Goal: Register for event/course

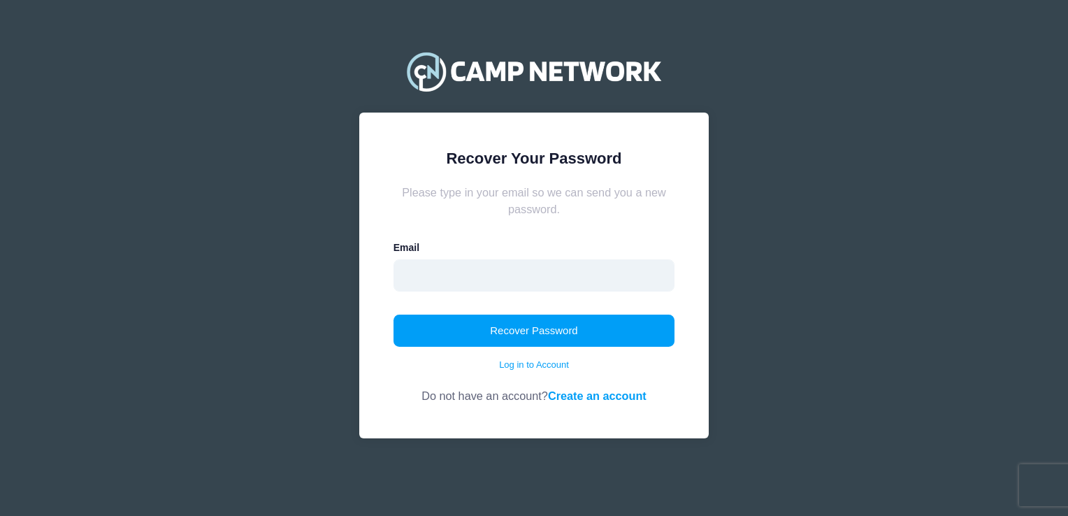
click at [596, 283] on input "email" at bounding box center [535, 275] width 282 height 32
type input "[EMAIL_ADDRESS][DOMAIN_NAME]"
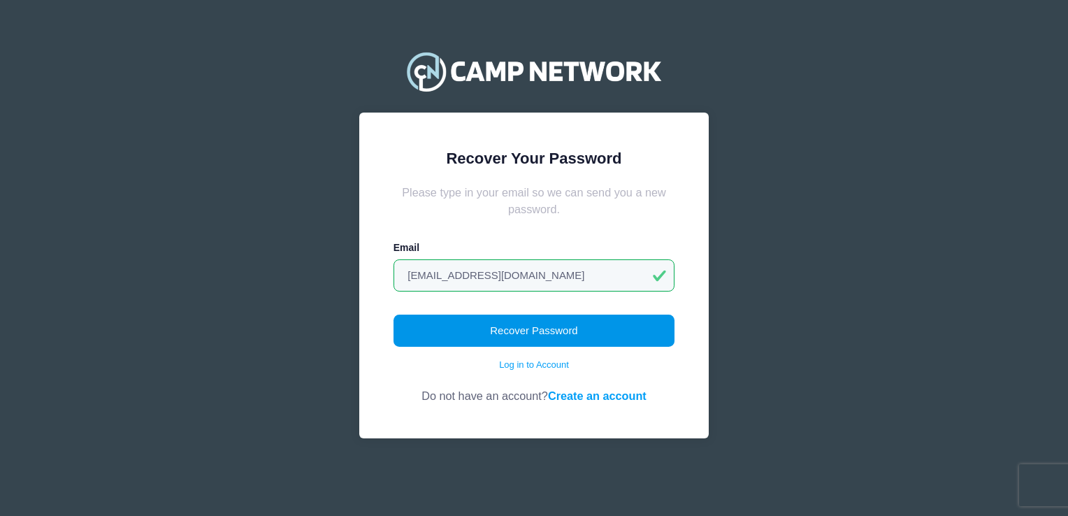
click at [523, 329] on button "Recover Password" at bounding box center [535, 331] width 282 height 32
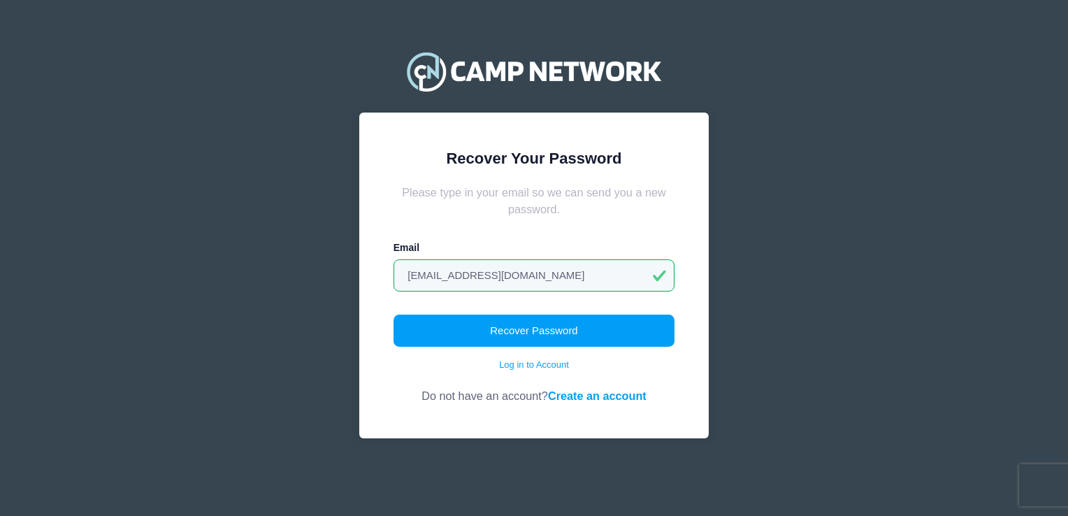
click at [599, 396] on link "Create an account" at bounding box center [597, 395] width 99 height 13
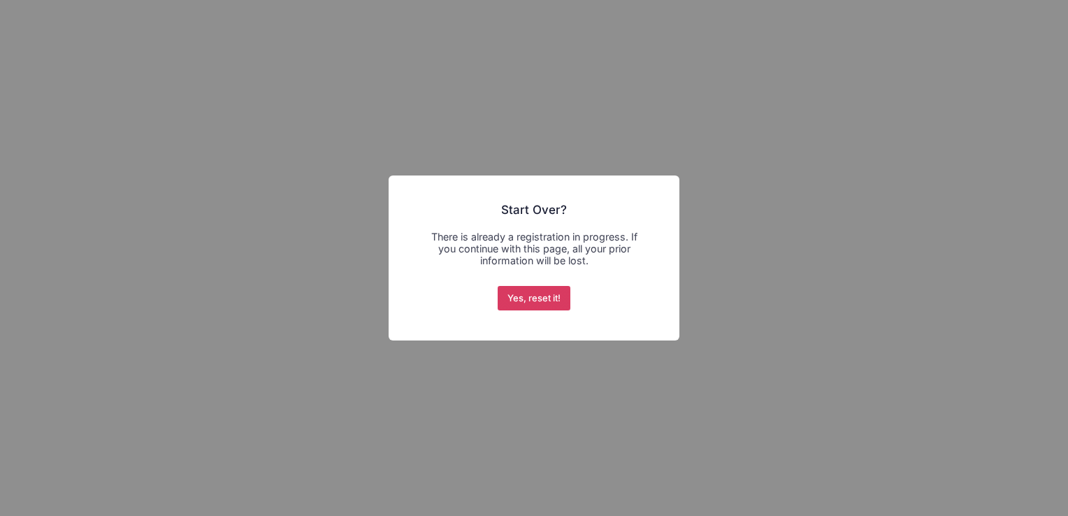
click at [548, 297] on button "Yes, reset it!" at bounding box center [534, 298] width 73 height 25
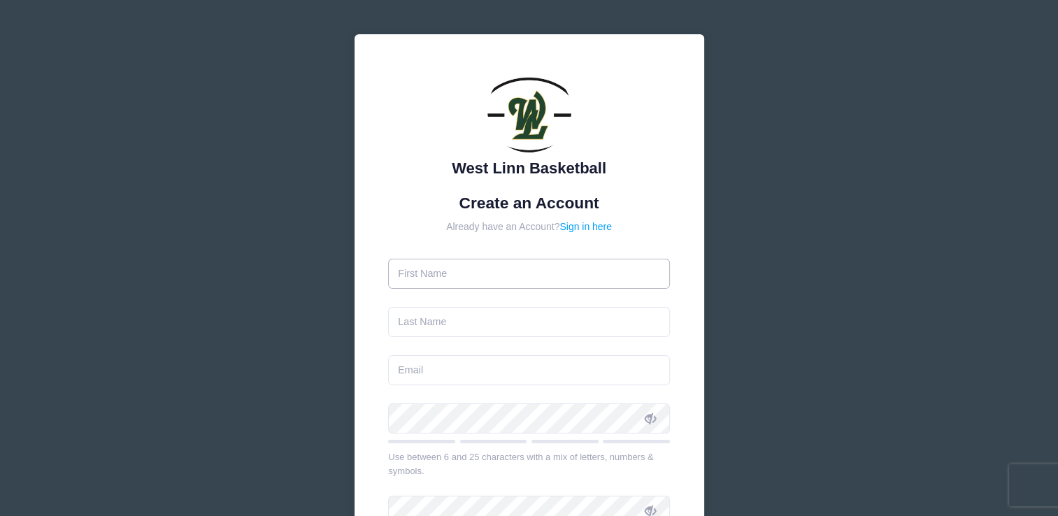
click at [587, 280] on input "text" at bounding box center [529, 274] width 282 height 30
type input "Meghan R"
type input "[PERSON_NAME]"
type input "[EMAIL_ADDRESS][DOMAIN_NAME]"
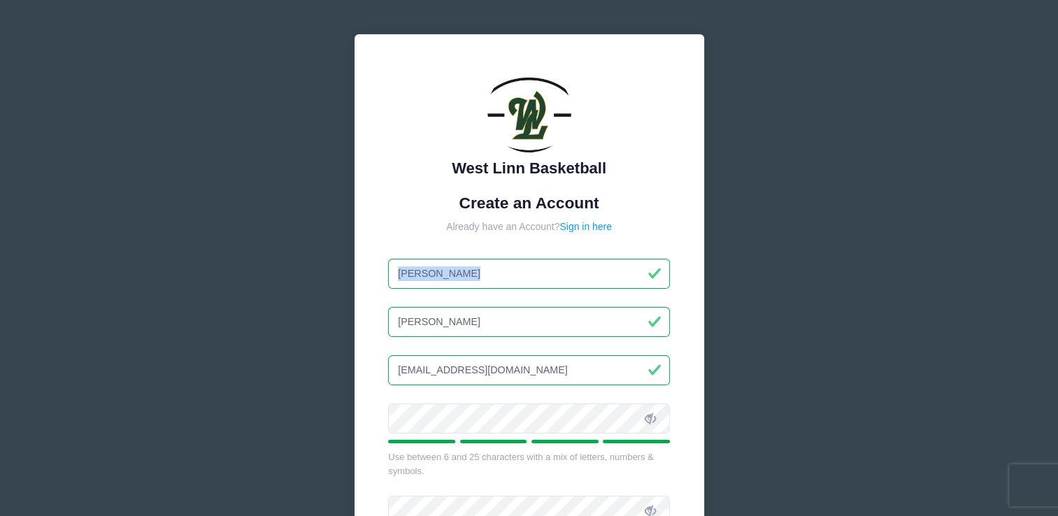
drag, startPoint x: 420, startPoint y: 284, endPoint x: 736, endPoint y: 273, distance: 316.2
click at [736, 273] on div "West Linn Basketball Create an Account Already have an Account? Sign in here Me…" at bounding box center [529, 380] width 418 height 760
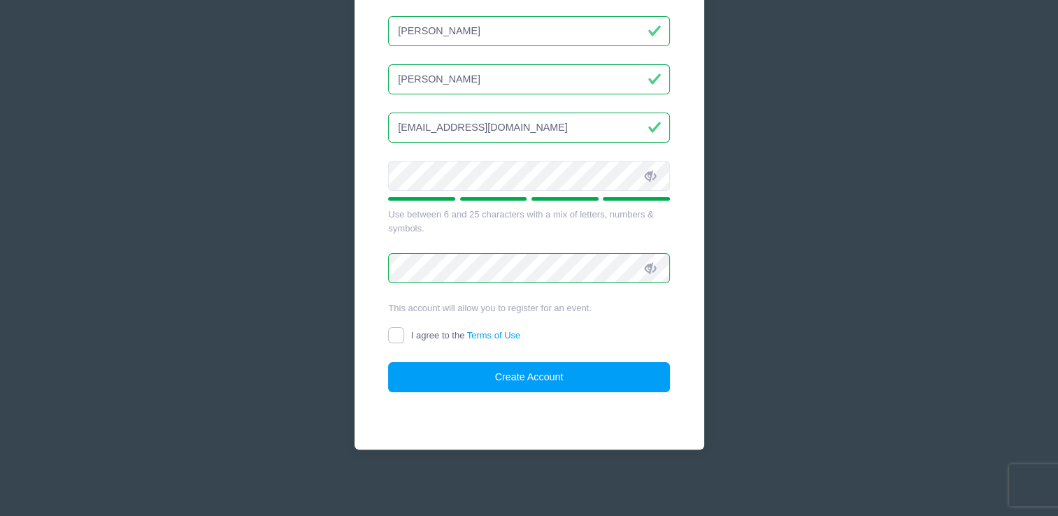
scroll to position [231, 0]
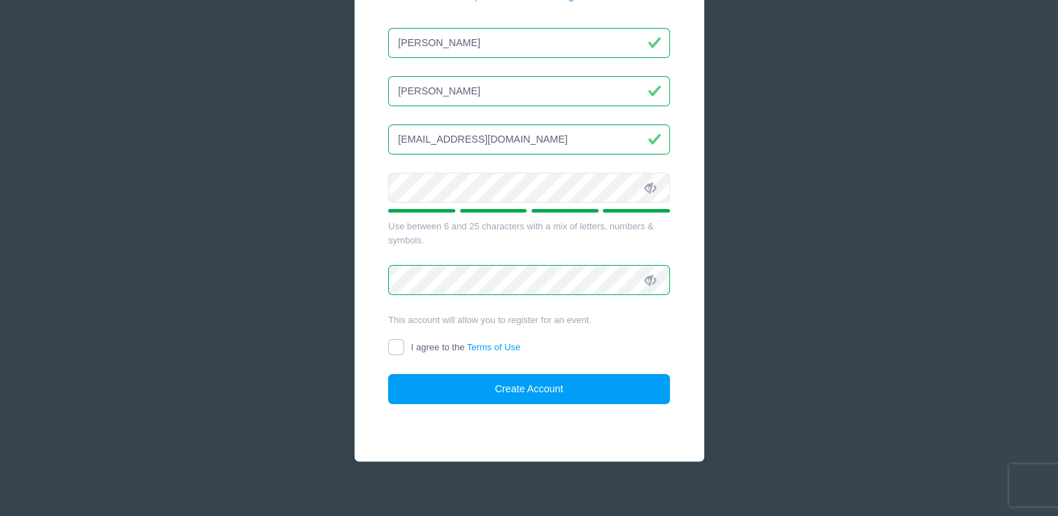
click at [649, 187] on icon at bounding box center [650, 187] width 11 height 11
click at [650, 278] on icon at bounding box center [650, 280] width 11 height 11
click at [397, 346] on input "I agree to the Terms of Use" at bounding box center [396, 347] width 16 height 16
checkbox input "true"
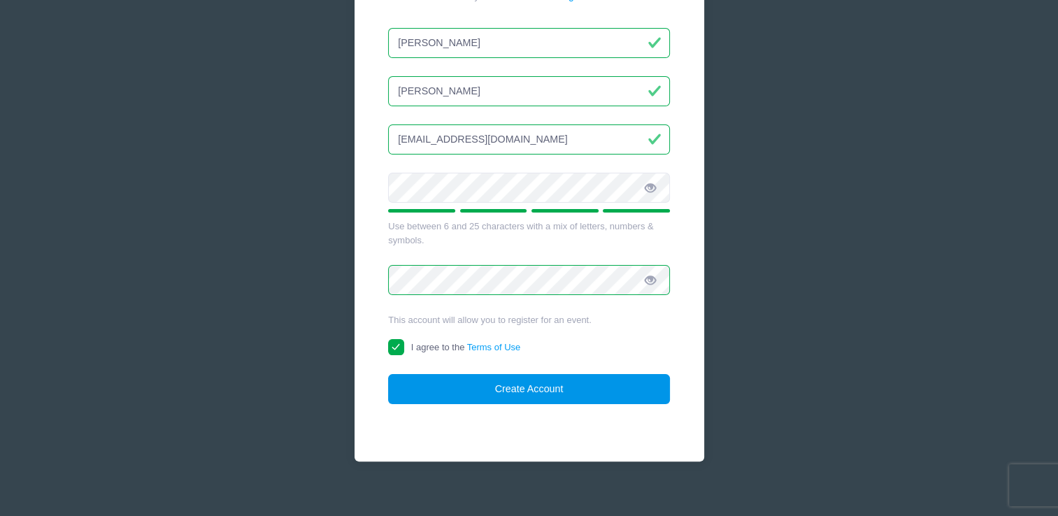
click at [443, 382] on button "Create Account" at bounding box center [529, 389] width 282 height 30
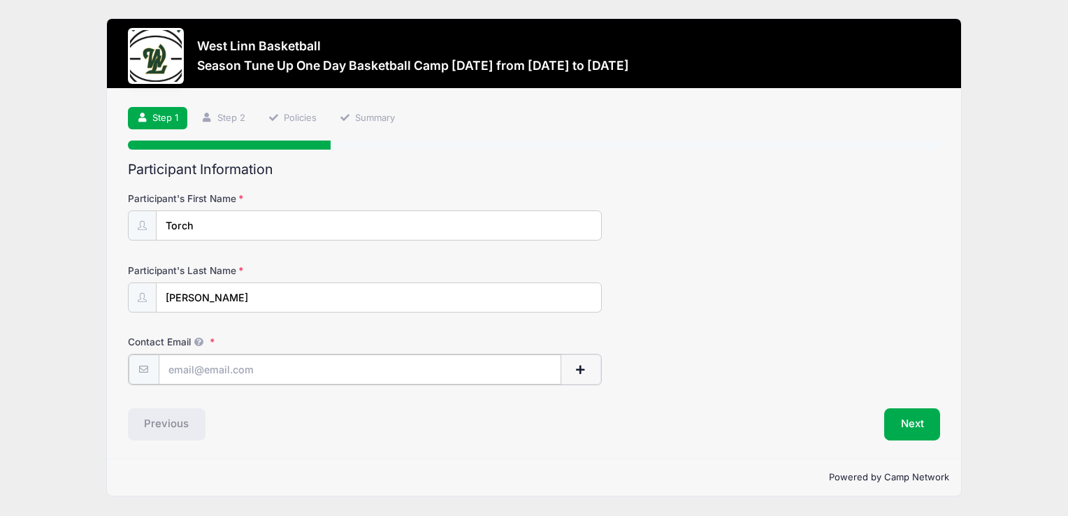
click at [498, 366] on input "Contact Email" at bounding box center [360, 370] width 403 height 30
type input "[EMAIL_ADDRESS][DOMAIN_NAME]"
click at [915, 409] on button "Next" at bounding box center [913, 423] width 57 height 32
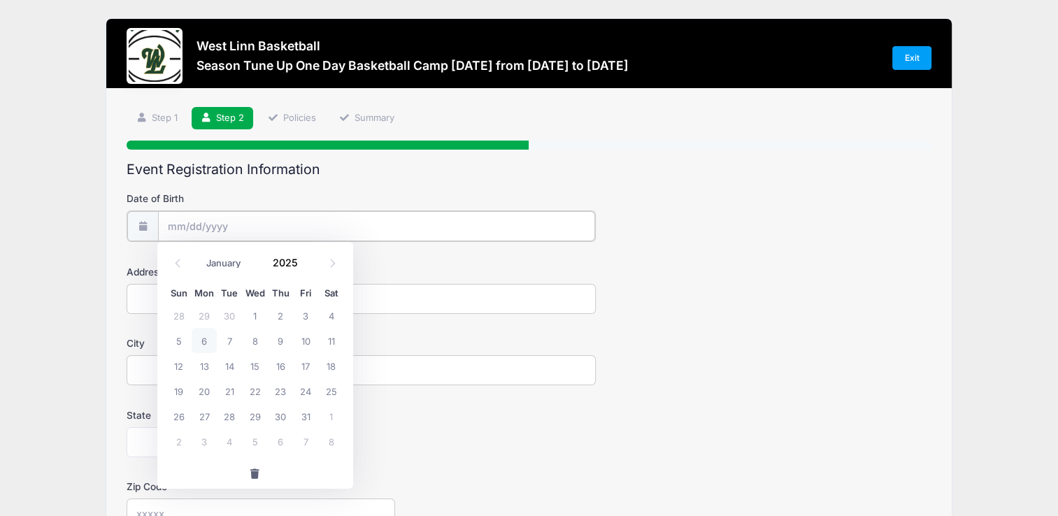
click at [487, 234] on input "Date of Birth" at bounding box center [377, 226] width 438 height 30
click at [361, 222] on input "Date of Birth" at bounding box center [377, 226] width 438 height 30
click at [178, 225] on input "Date of Birth" at bounding box center [377, 226] width 438 height 30
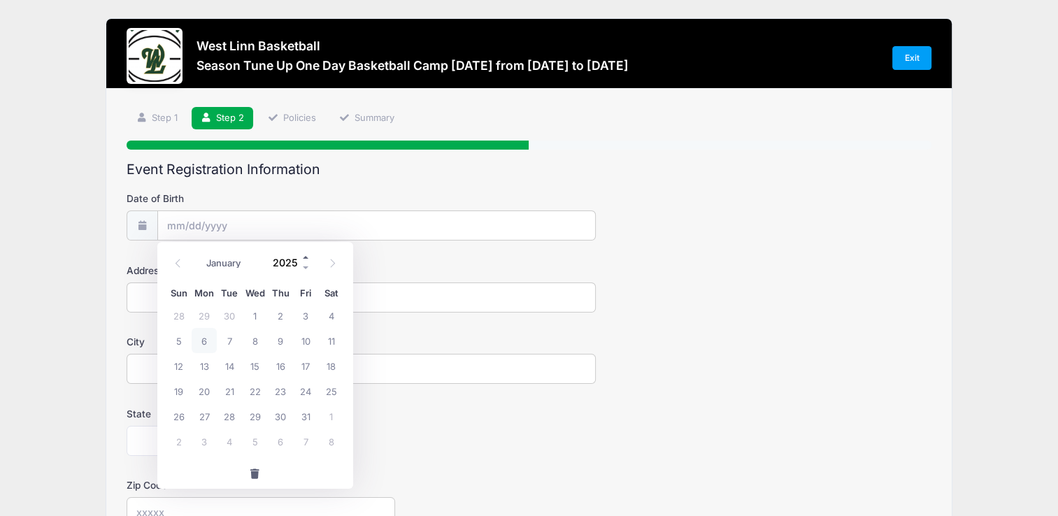
click at [302, 259] on span at bounding box center [306, 257] width 10 height 10
click at [303, 259] on span at bounding box center [306, 257] width 10 height 10
click at [305, 273] on div "January February March April May June July August September October November [D…" at bounding box center [255, 263] width 178 height 32
click at [304, 268] on span at bounding box center [306, 267] width 10 height 10
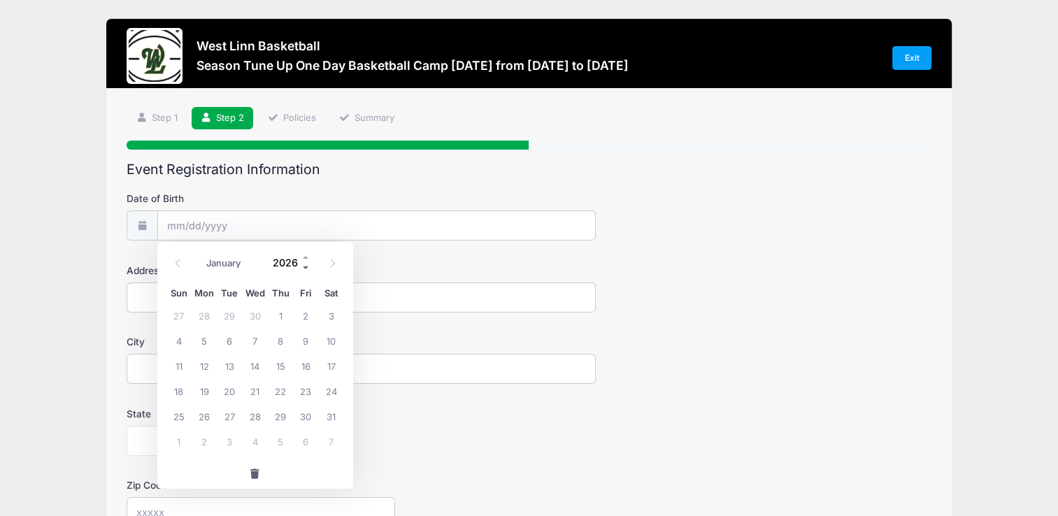
click at [304, 268] on span at bounding box center [306, 267] width 10 height 10
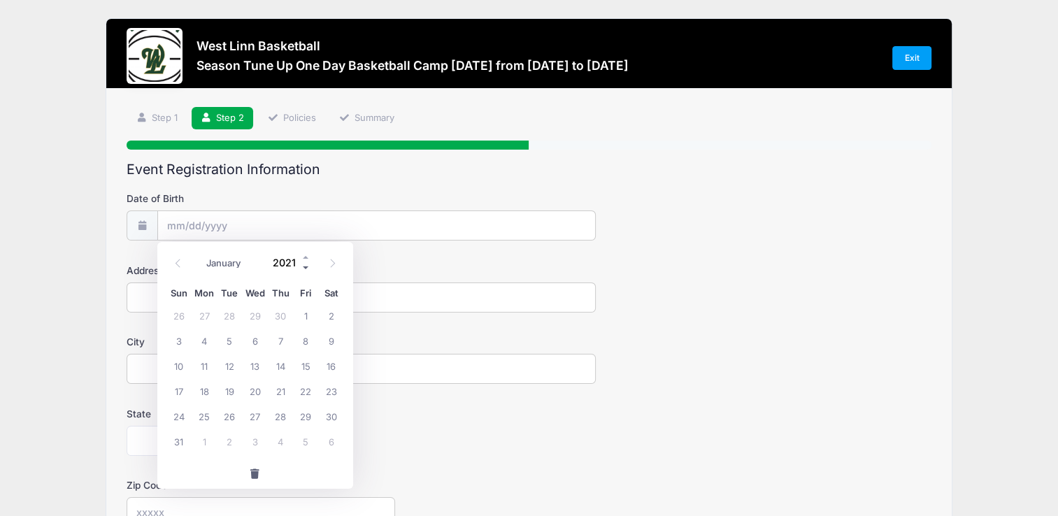
click at [304, 268] on span at bounding box center [306, 267] width 10 height 10
type input "2017"
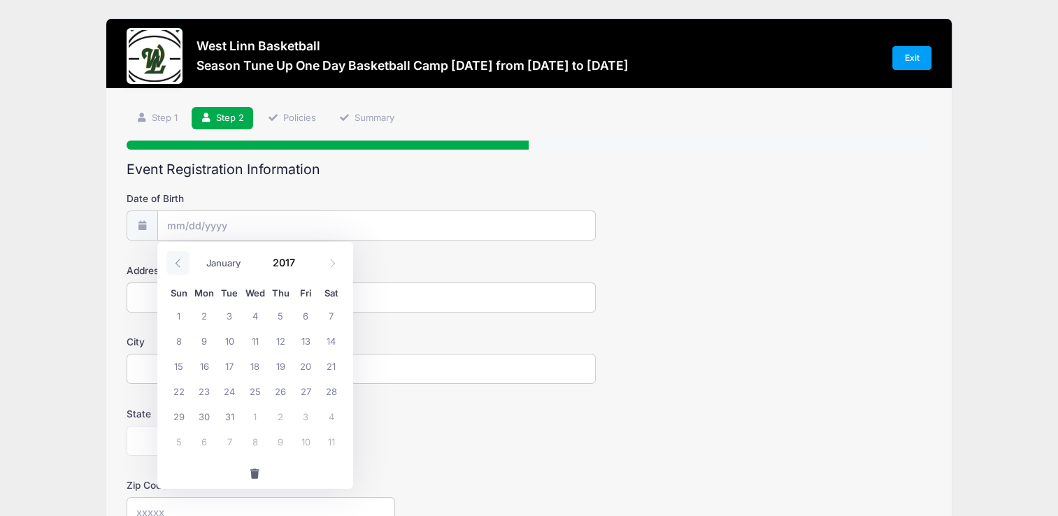
click at [169, 267] on span at bounding box center [177, 263] width 23 height 24
select select "7"
click at [180, 394] on span "20" at bounding box center [178, 390] width 25 height 25
type input "[DATE]"
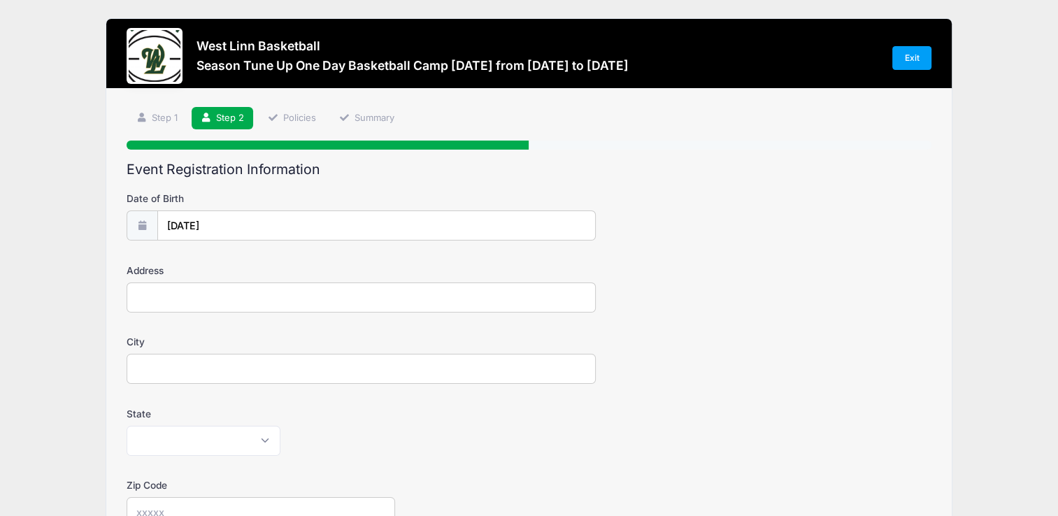
click at [229, 289] on input "Address" at bounding box center [361, 297] width 469 height 30
type input "[STREET_ADDRESS]"
type input "West Linn,"
select select "OR"
type input "97068"
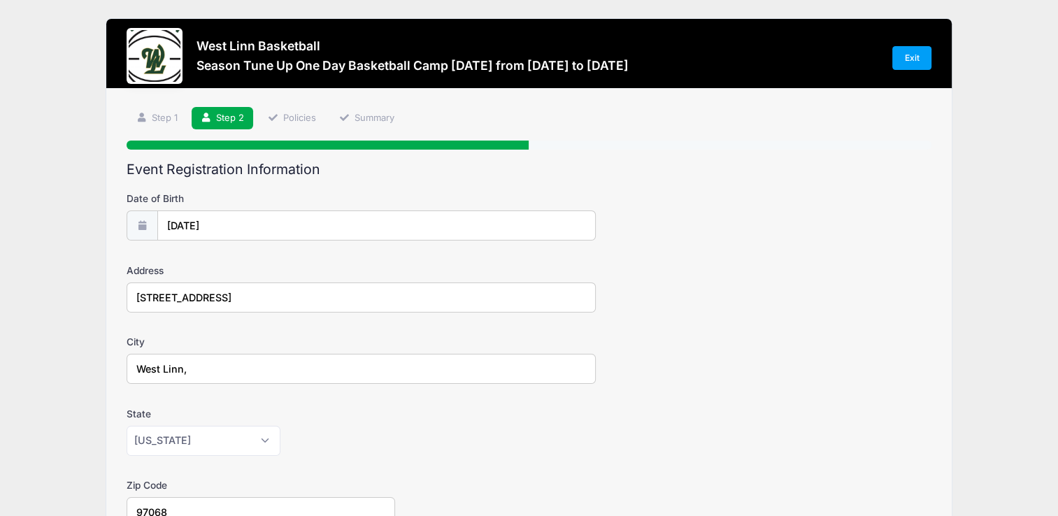
type input "[PHONE_NUMBER]"
type input "[EMAIL_ADDRESS][DOMAIN_NAME]"
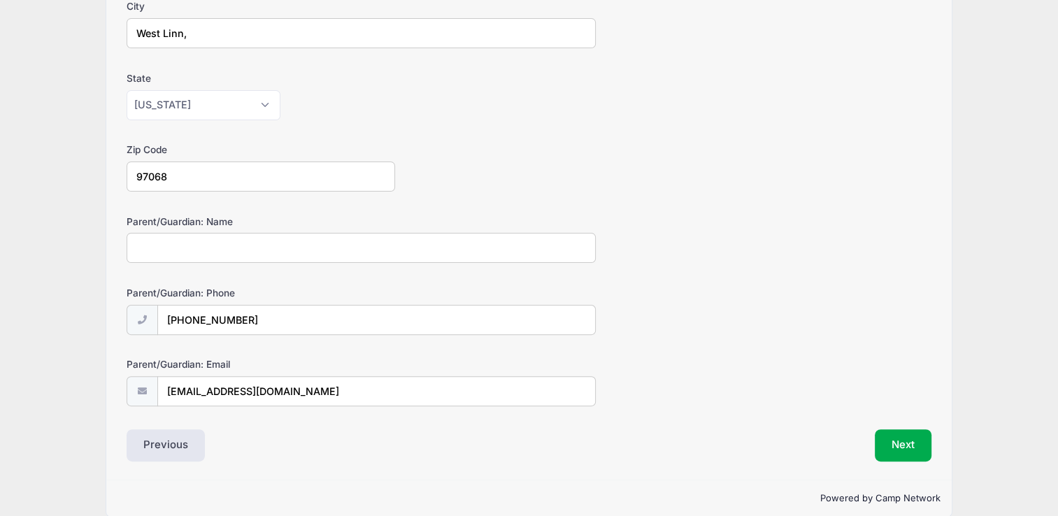
scroll to position [352, 0]
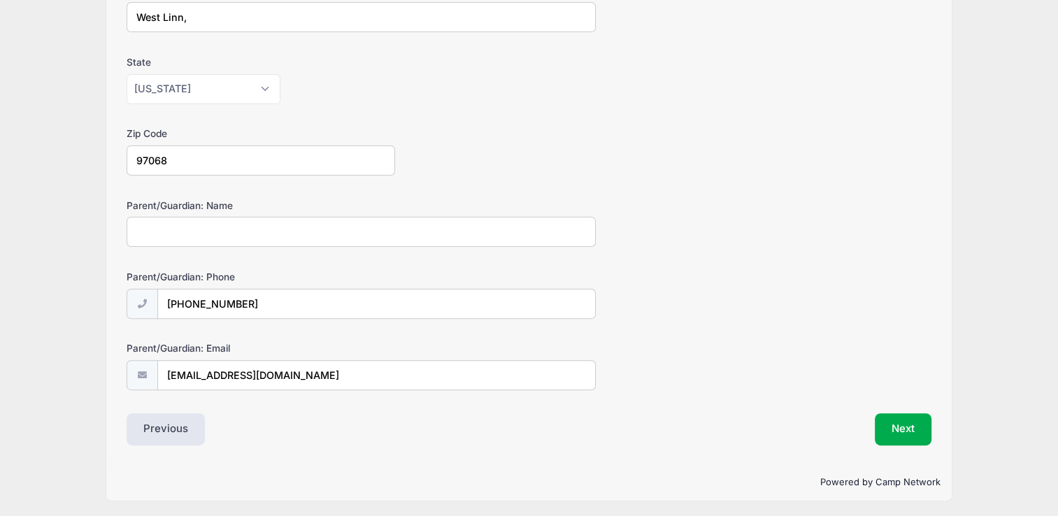
click at [361, 238] on input "Parent/Guardian: Name" at bounding box center [361, 232] width 469 height 30
type input "m"
type input "[PERSON_NAME]"
click at [889, 431] on button "Next" at bounding box center [903, 429] width 57 height 32
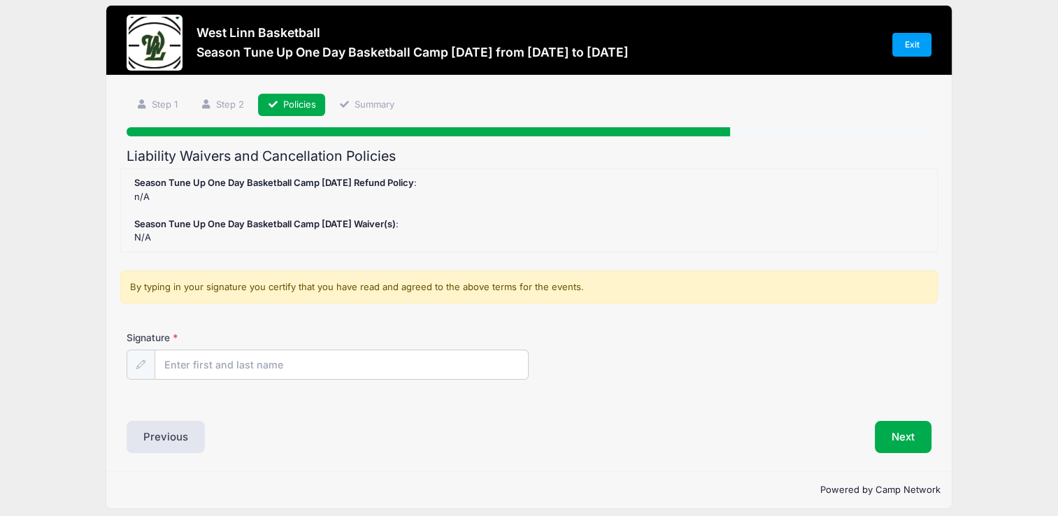
scroll to position [0, 0]
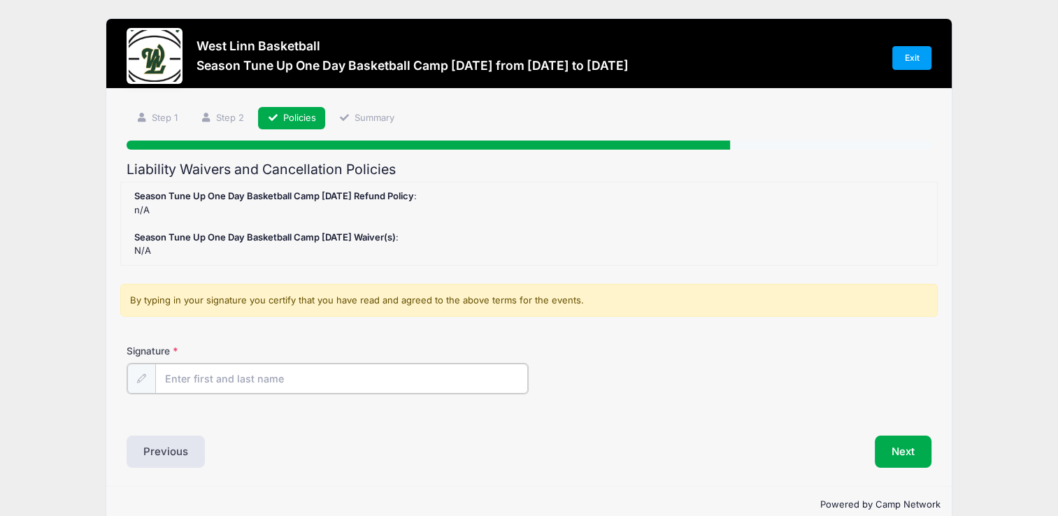
click at [215, 383] on input "Signature" at bounding box center [341, 379] width 373 height 30
click at [222, 382] on input "Signature" at bounding box center [341, 379] width 373 height 30
click at [151, 380] on div at bounding box center [141, 378] width 29 height 30
click at [140, 373] on icon at bounding box center [140, 377] width 9 height 9
click at [205, 378] on input "Signature" at bounding box center [341, 379] width 373 height 30
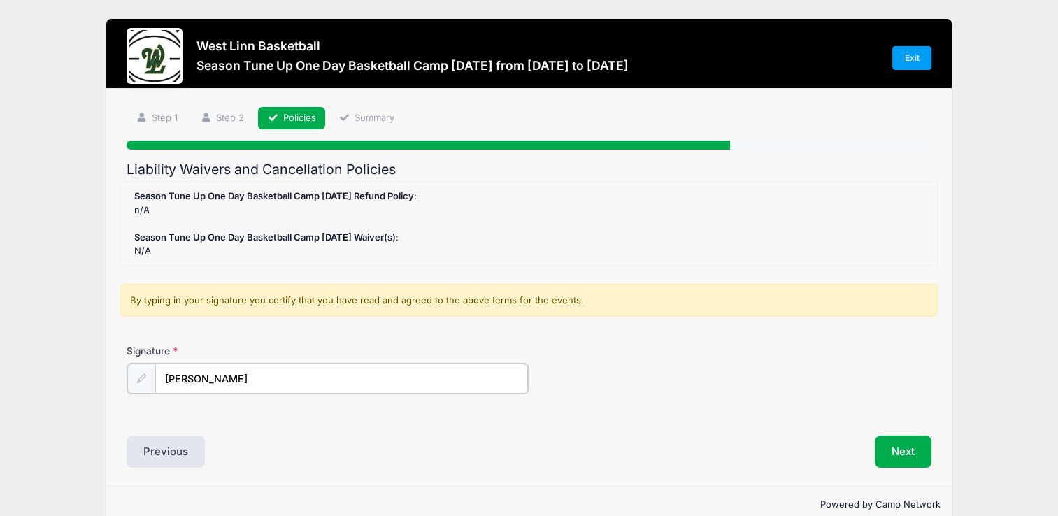
type input "[PERSON_NAME]"
click at [442, 434] on div "Previous" at bounding box center [324, 450] width 409 height 32
click at [889, 448] on button "Next" at bounding box center [903, 450] width 57 height 32
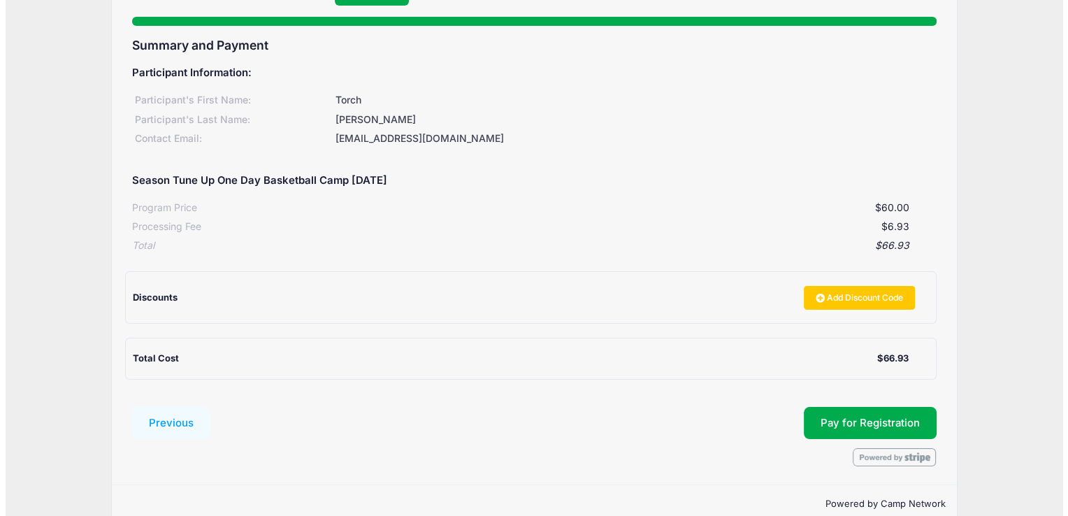
scroll to position [147, 0]
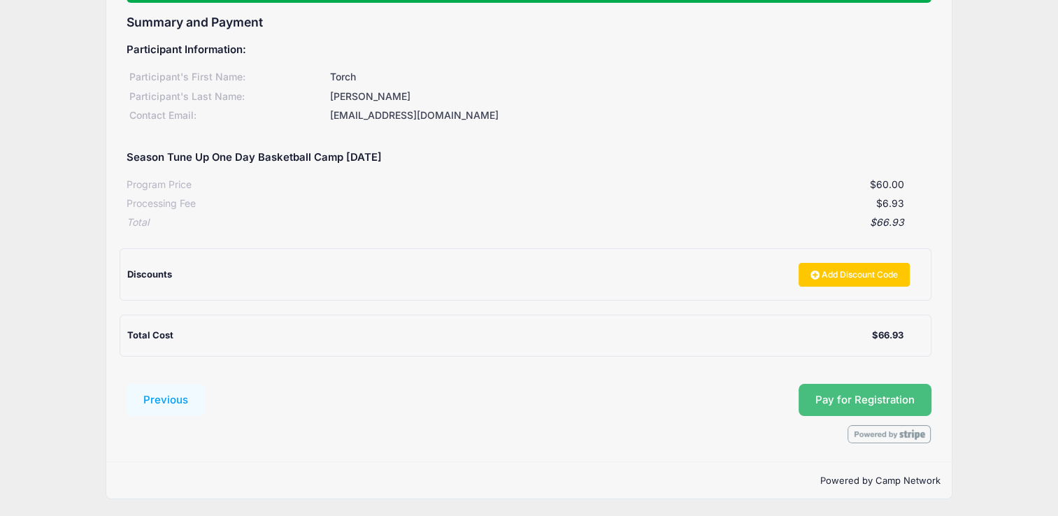
click at [875, 392] on button "Pay for Registration" at bounding box center [865, 400] width 133 height 32
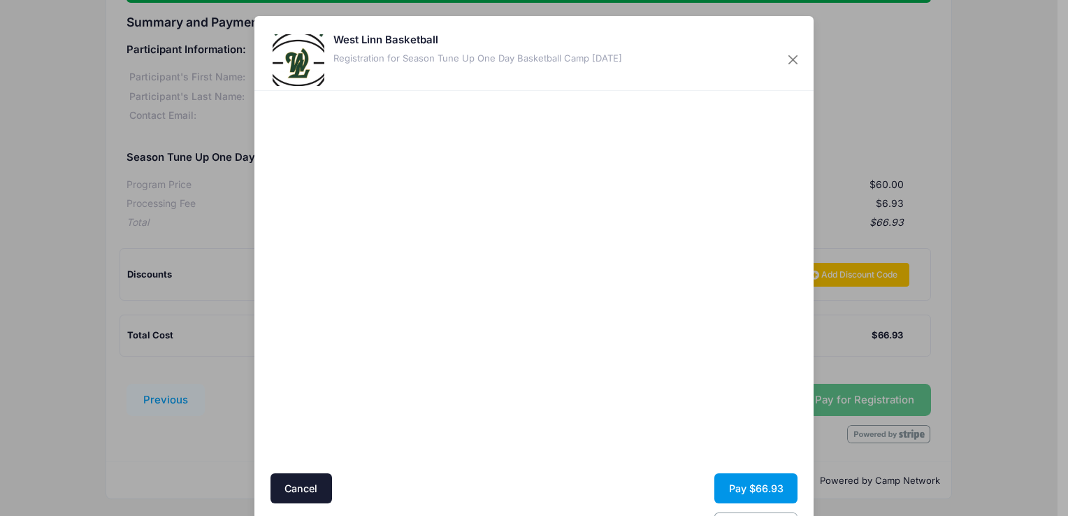
click at [740, 482] on button "Pay $66.93" at bounding box center [756, 488] width 83 height 30
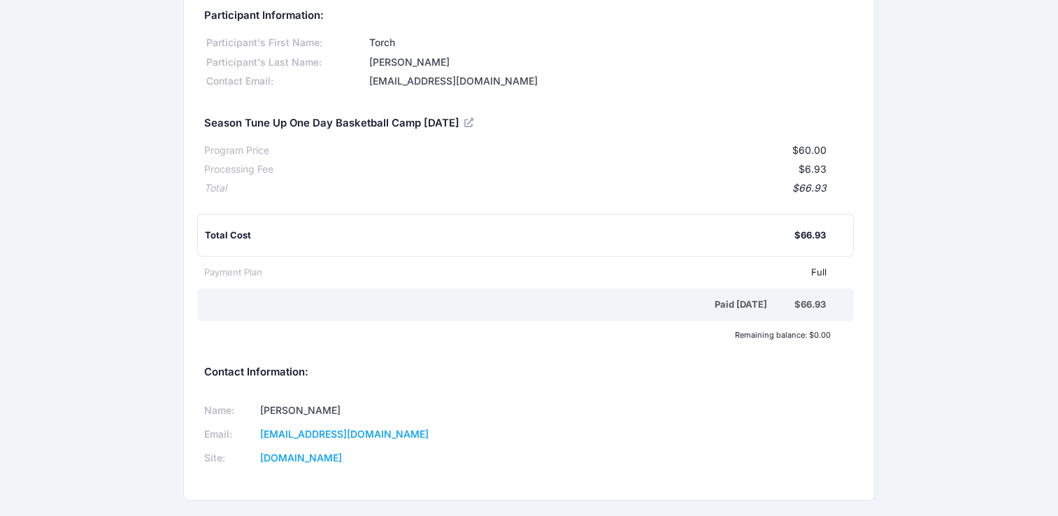
scroll to position [63, 0]
